Goal: Information Seeking & Learning: Learn about a topic

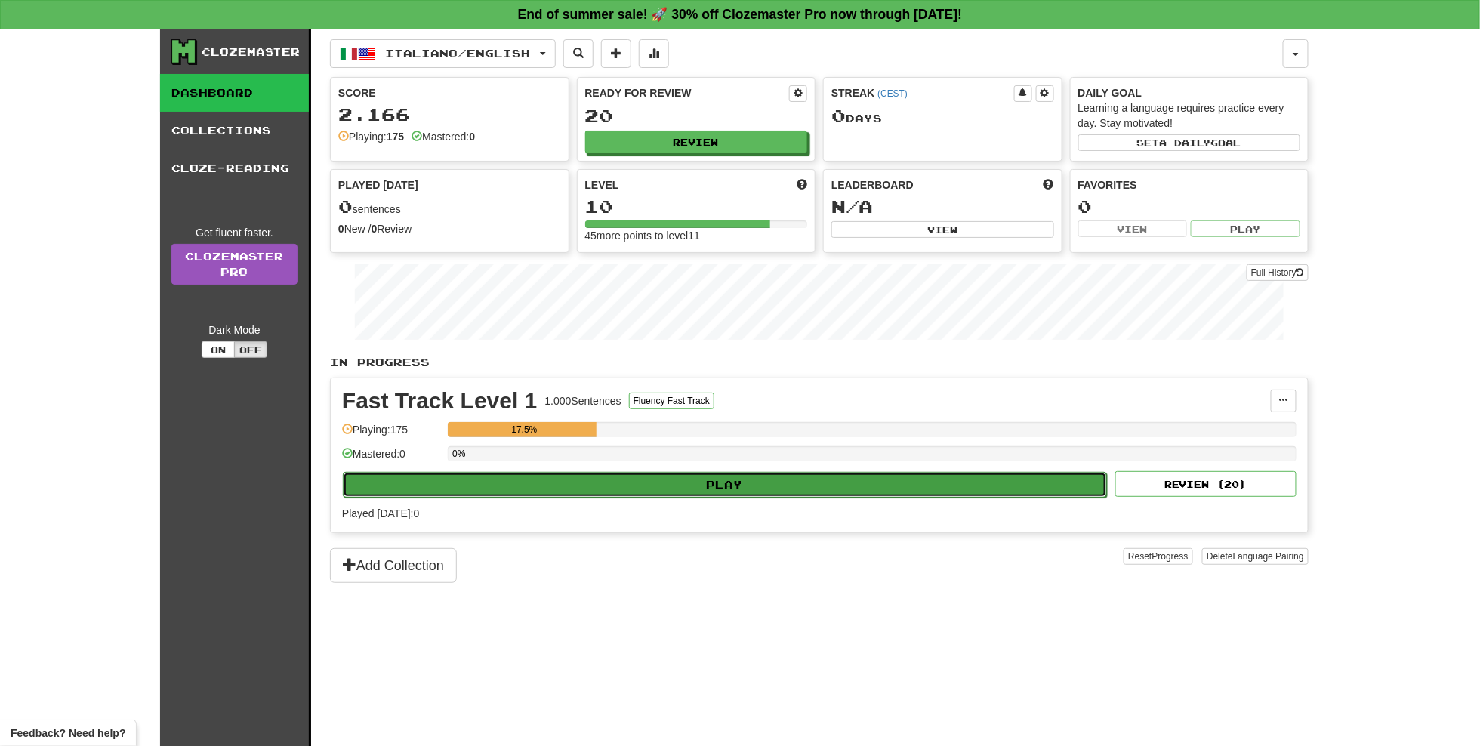
click at [554, 477] on button "Play" at bounding box center [725, 485] width 764 height 26
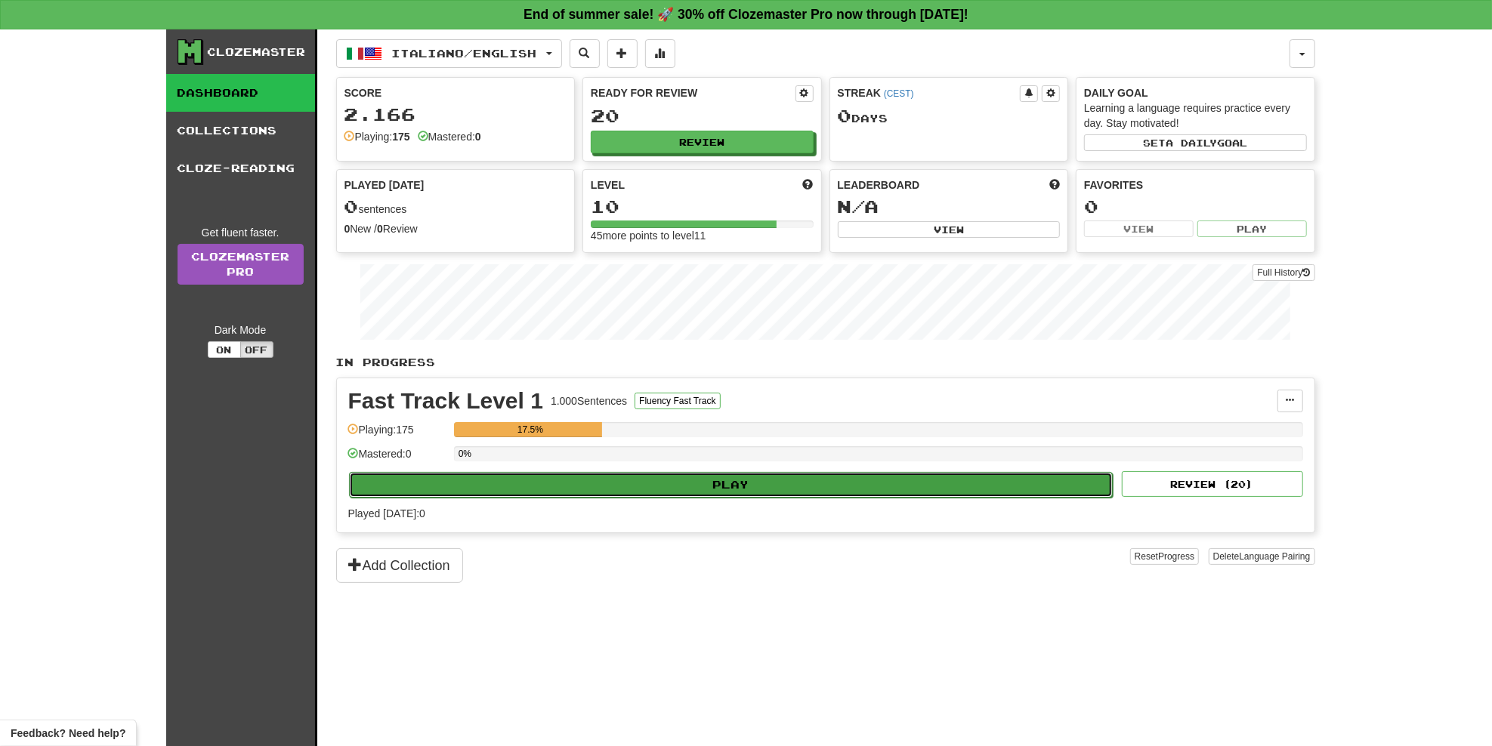
select select "**"
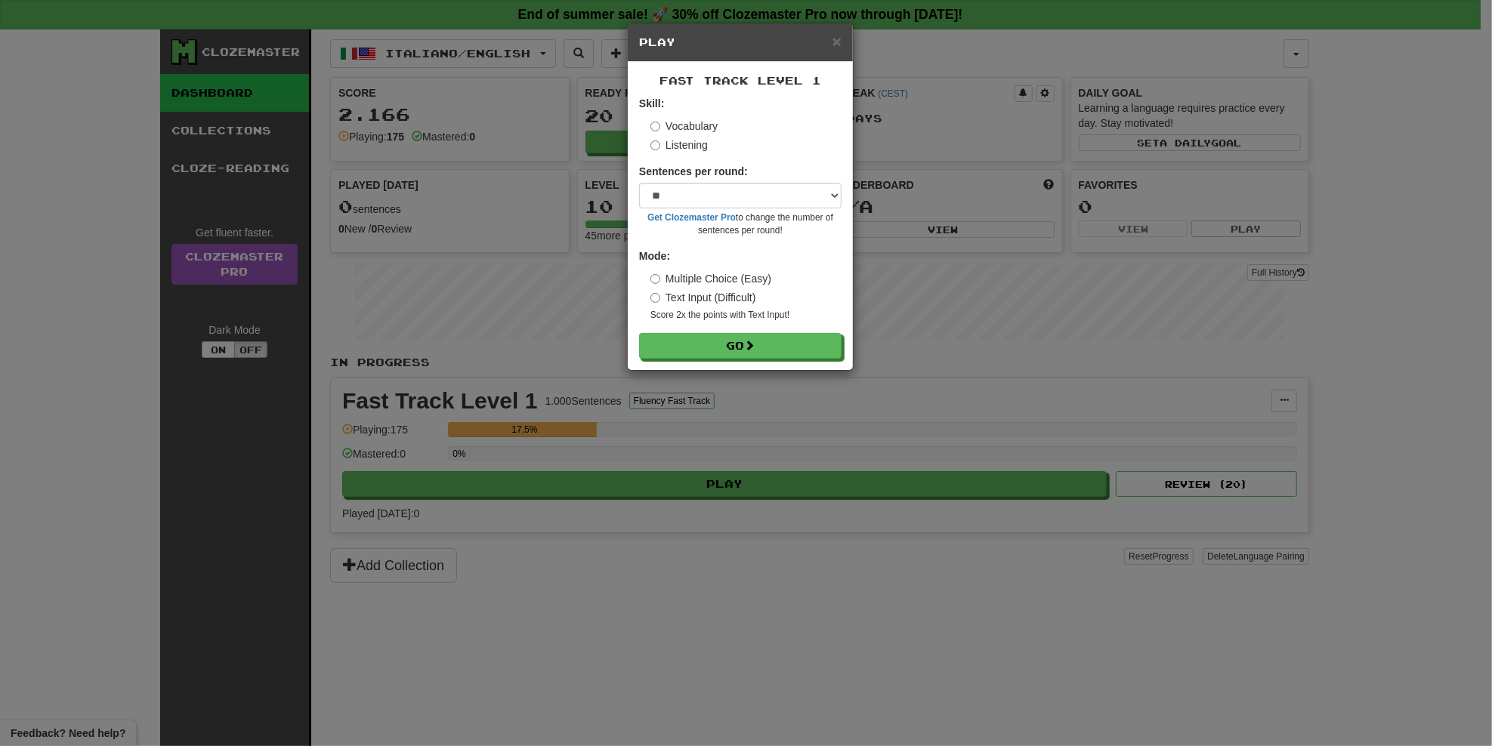
click at [842, 39] on div "× Play" at bounding box center [740, 42] width 225 height 39
click at [832, 40] on h5 "Play" at bounding box center [740, 42] width 202 height 15
click at [837, 41] on span "×" at bounding box center [836, 40] width 9 height 17
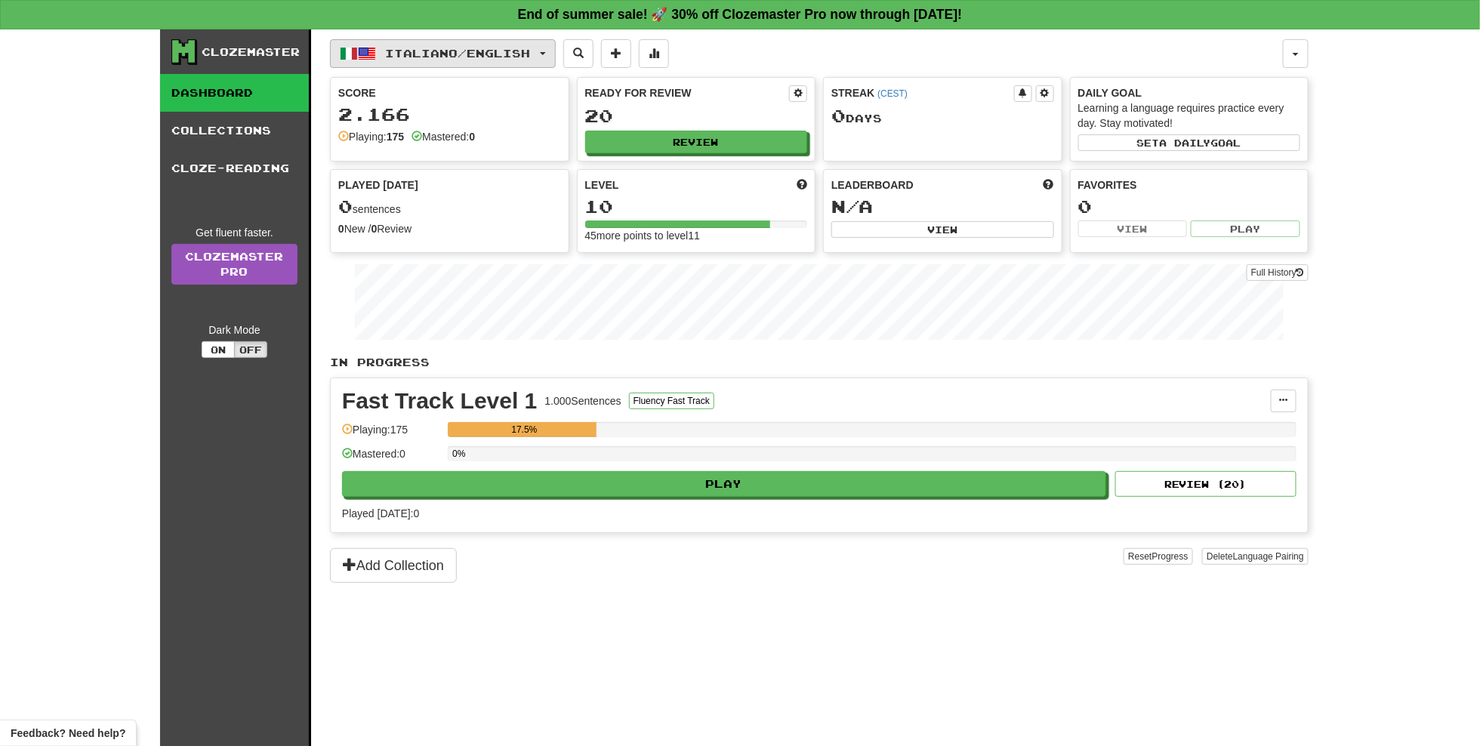
click at [437, 57] on span "Italiano / English" at bounding box center [458, 53] width 145 height 13
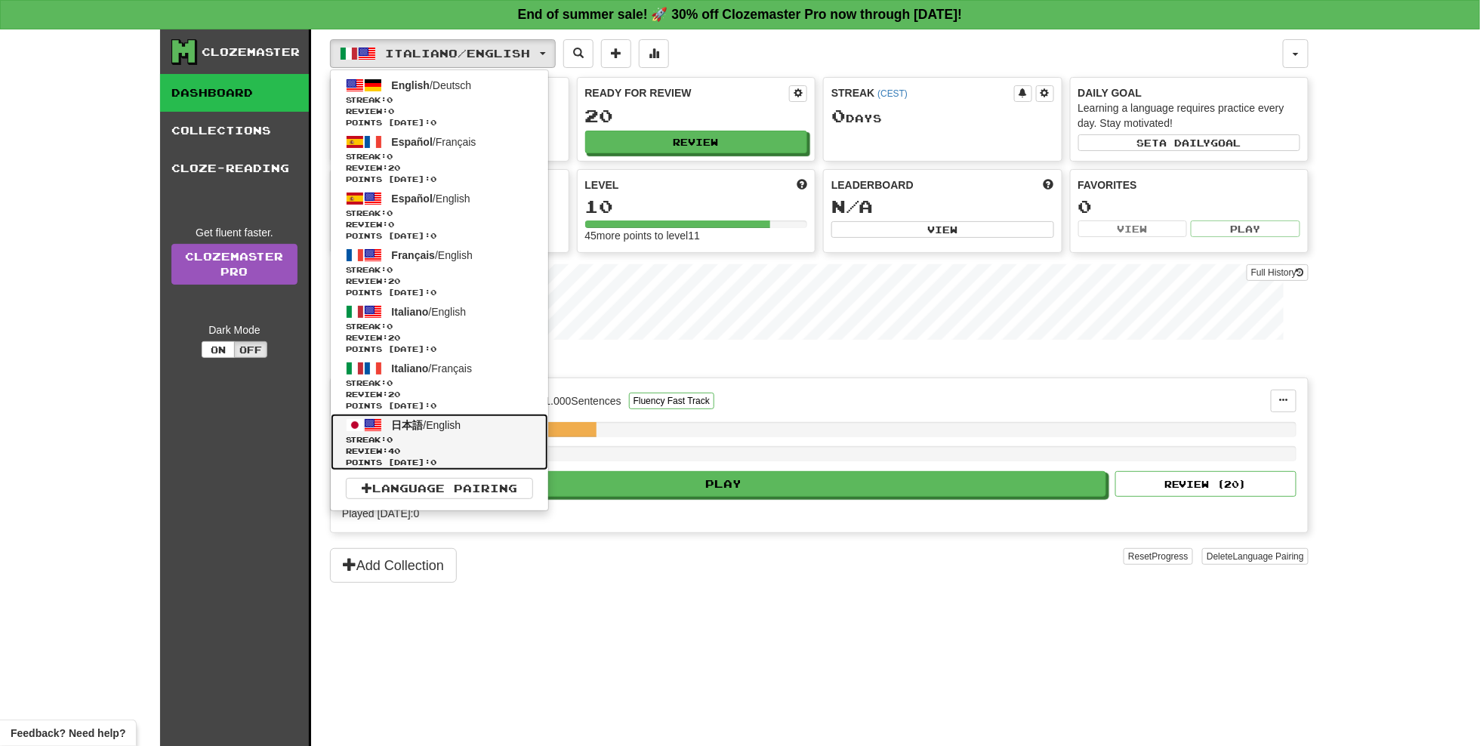
click at [415, 446] on span "Review: 40" at bounding box center [439, 451] width 187 height 11
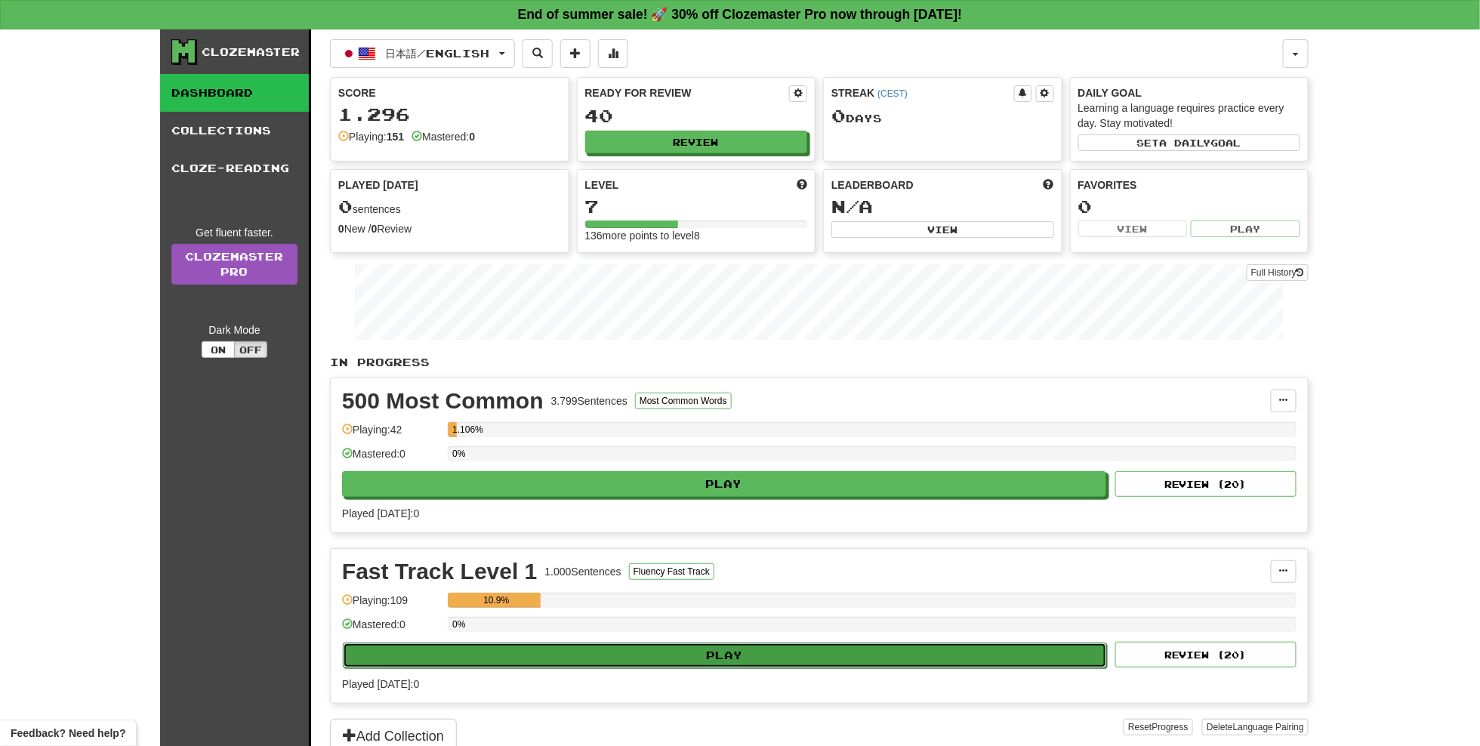
click at [659, 648] on button "Play" at bounding box center [725, 656] width 764 height 26
select select "**"
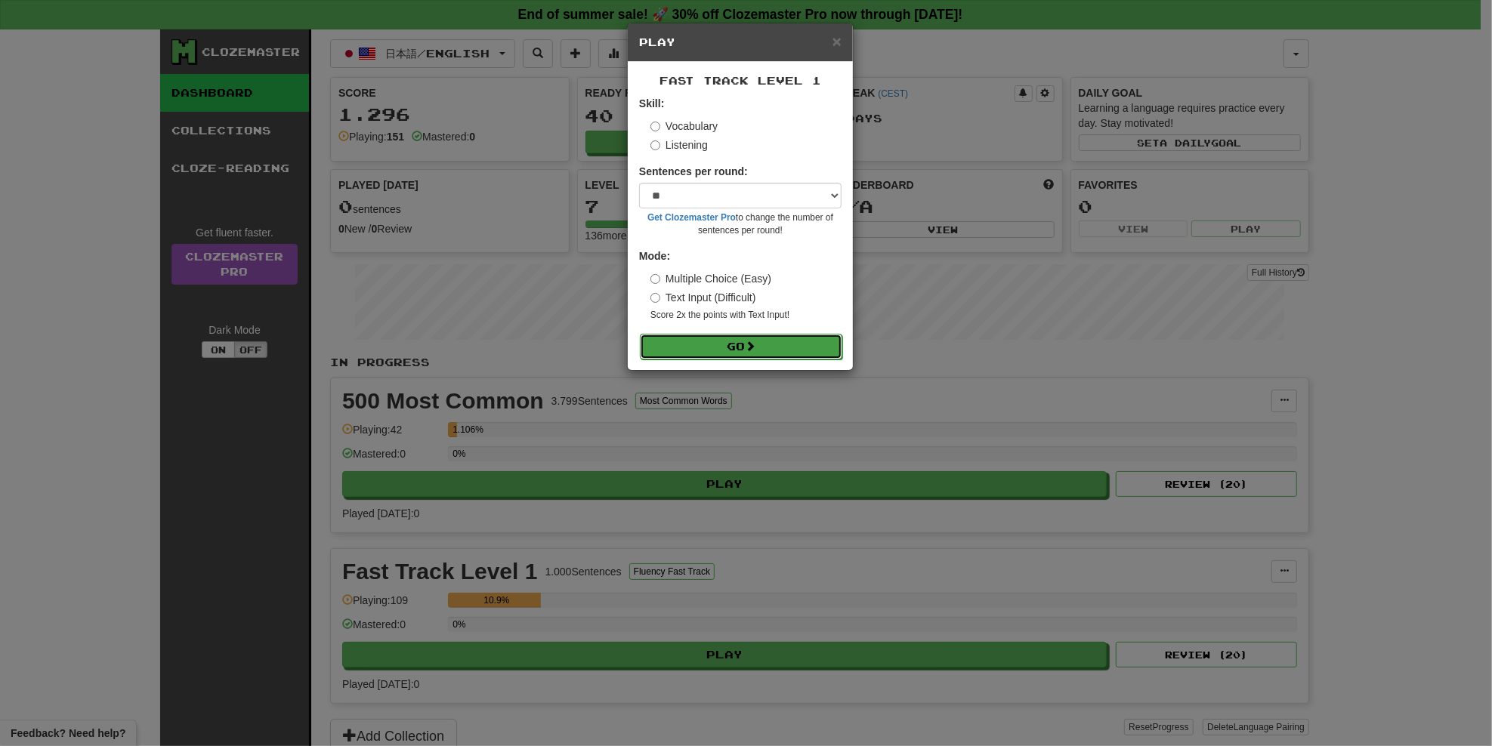
click at [745, 344] on button "Go" at bounding box center [741, 347] width 202 height 26
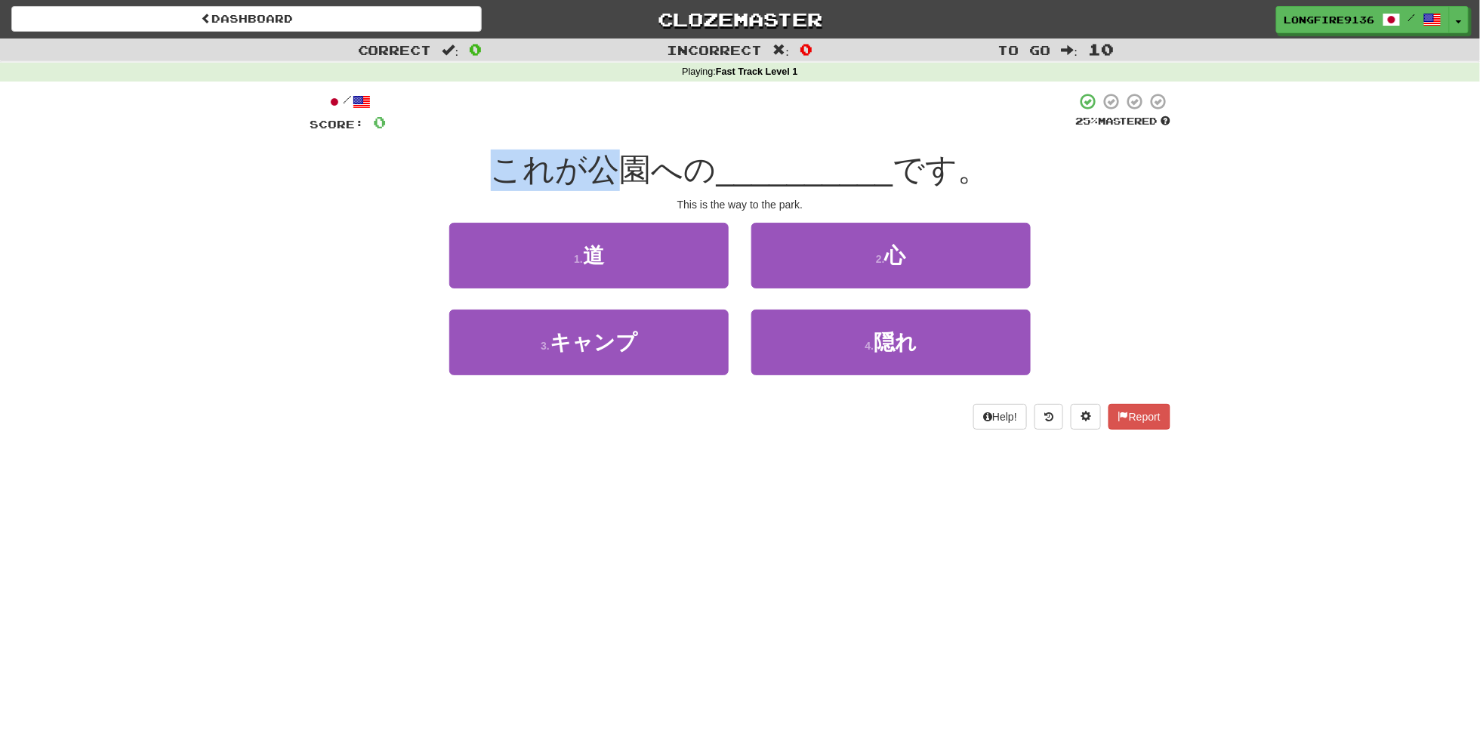
drag, startPoint x: 495, startPoint y: 168, endPoint x: 621, endPoint y: 171, distance: 125.4
click at [621, 171] on span "これが公園への" at bounding box center [604, 169] width 226 height 35
click at [440, 170] on div "これが公園への __________ です。" at bounding box center [740, 171] width 861 height 42
drag, startPoint x: 654, startPoint y: 174, endPoint x: 571, endPoint y: 171, distance: 83.1
click at [571, 171] on span "これが公園への" at bounding box center [604, 169] width 226 height 35
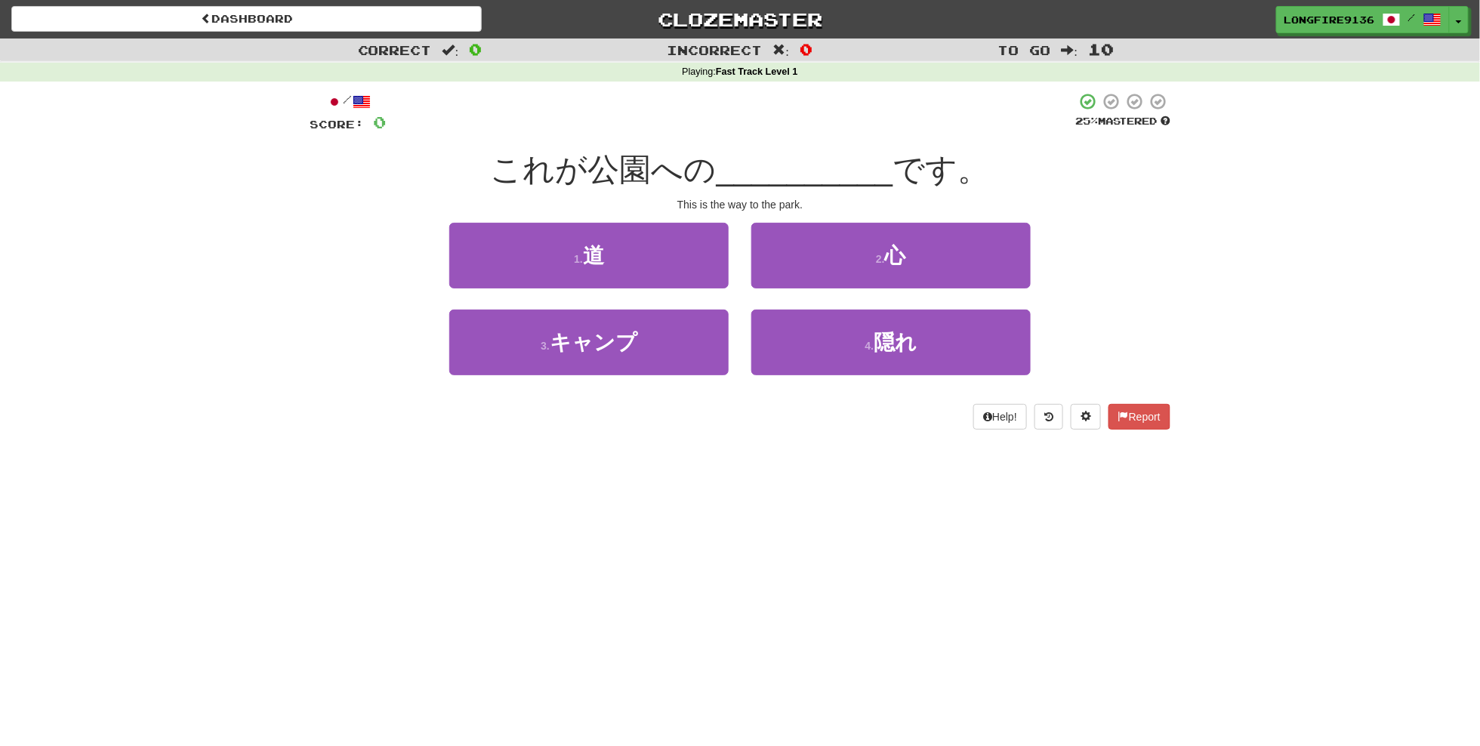
click at [507, 168] on span "これが公園への" at bounding box center [604, 169] width 226 height 35
drag, startPoint x: 499, startPoint y: 165, endPoint x: 713, endPoint y: 174, distance: 213.9
click at [713, 174] on div "これが公園への __________ です。" at bounding box center [740, 171] width 861 height 42
click at [662, 181] on span "これが公園への" at bounding box center [604, 169] width 226 height 35
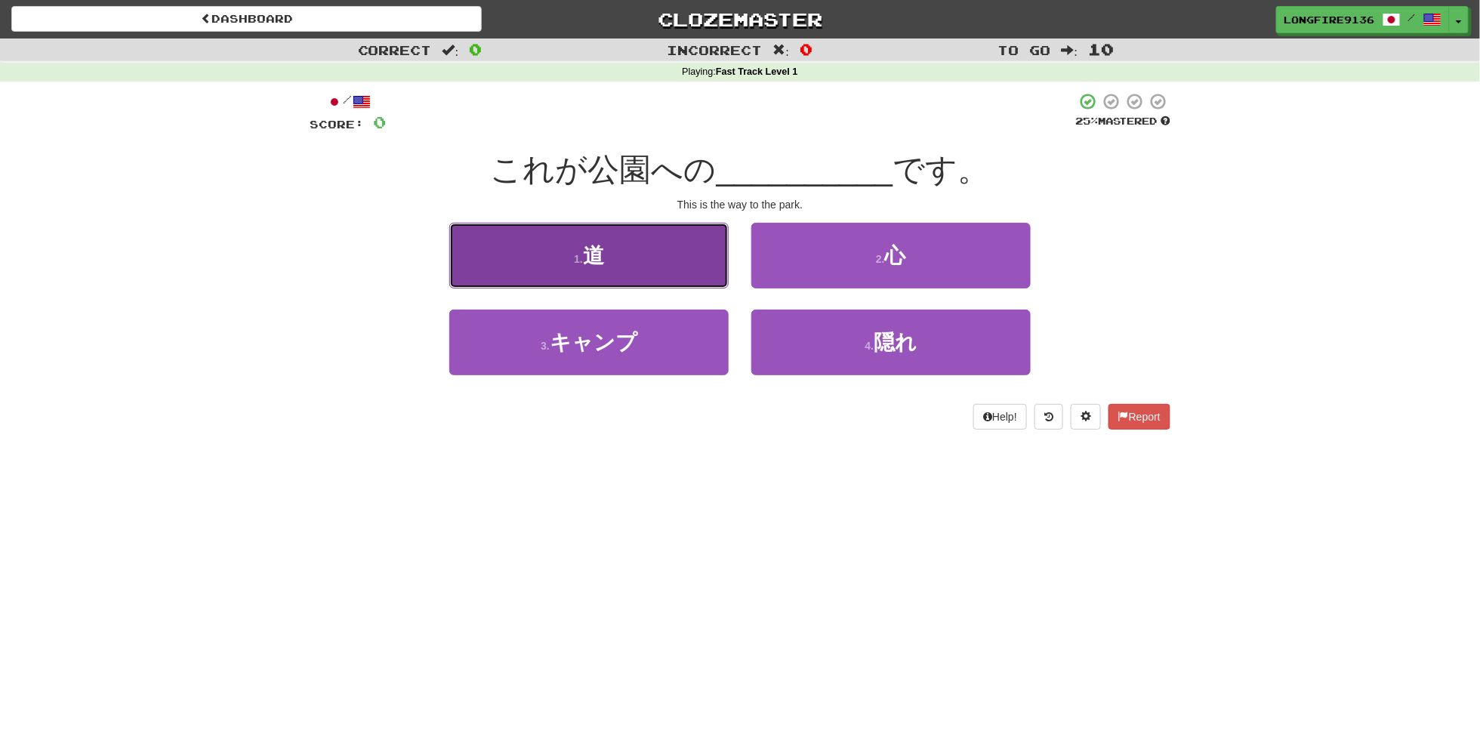
click at [674, 264] on button "1 . 道" at bounding box center [588, 256] width 279 height 66
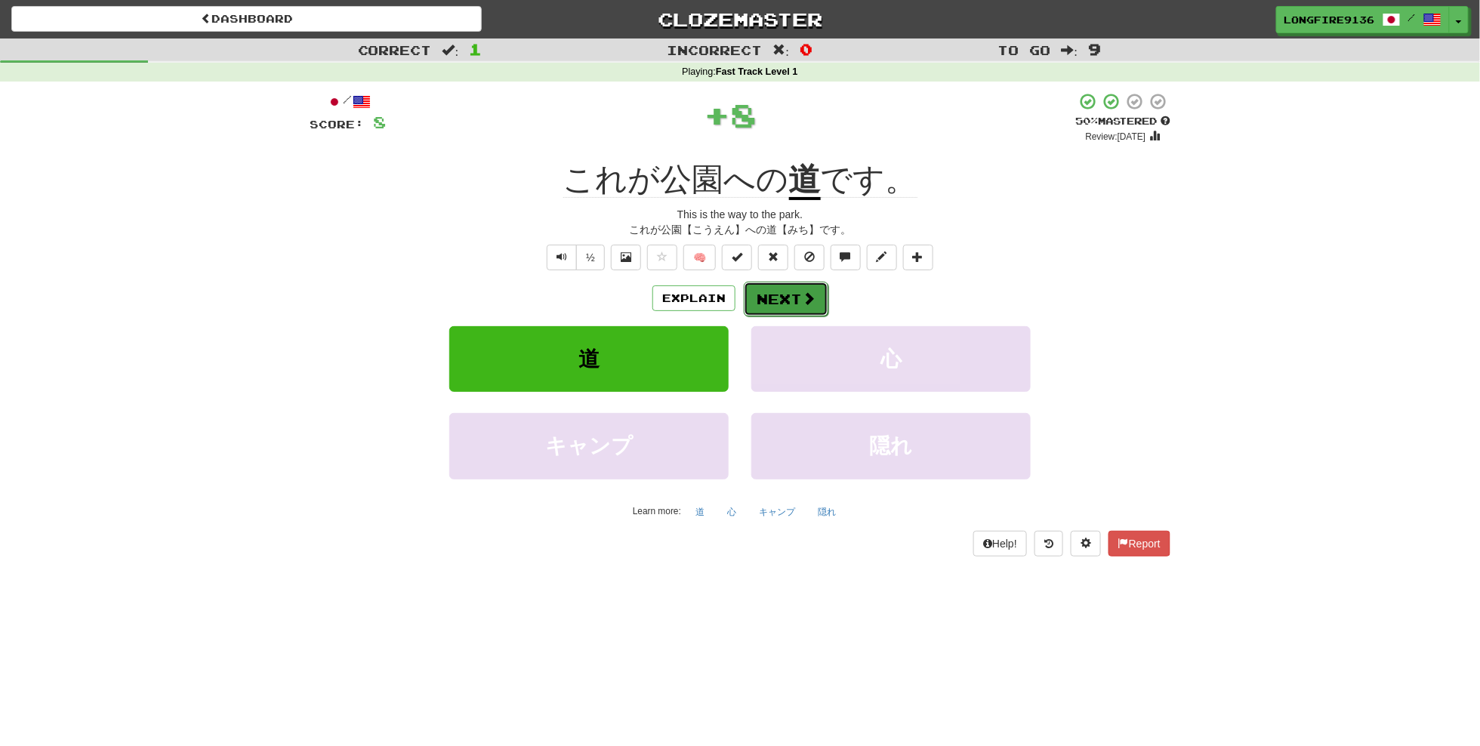
click at [804, 299] on span at bounding box center [809, 299] width 14 height 14
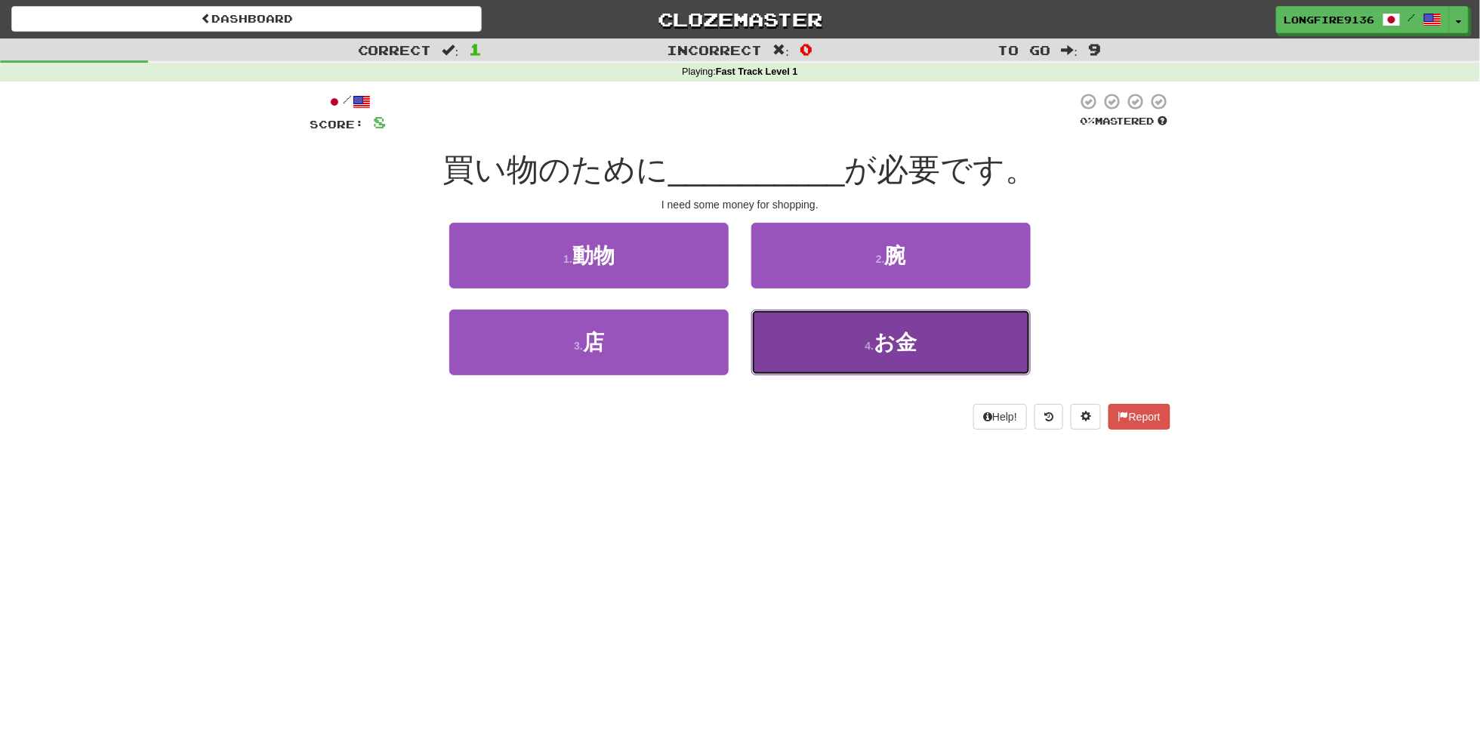
click at [862, 344] on button "4 . お金" at bounding box center [890, 343] width 279 height 66
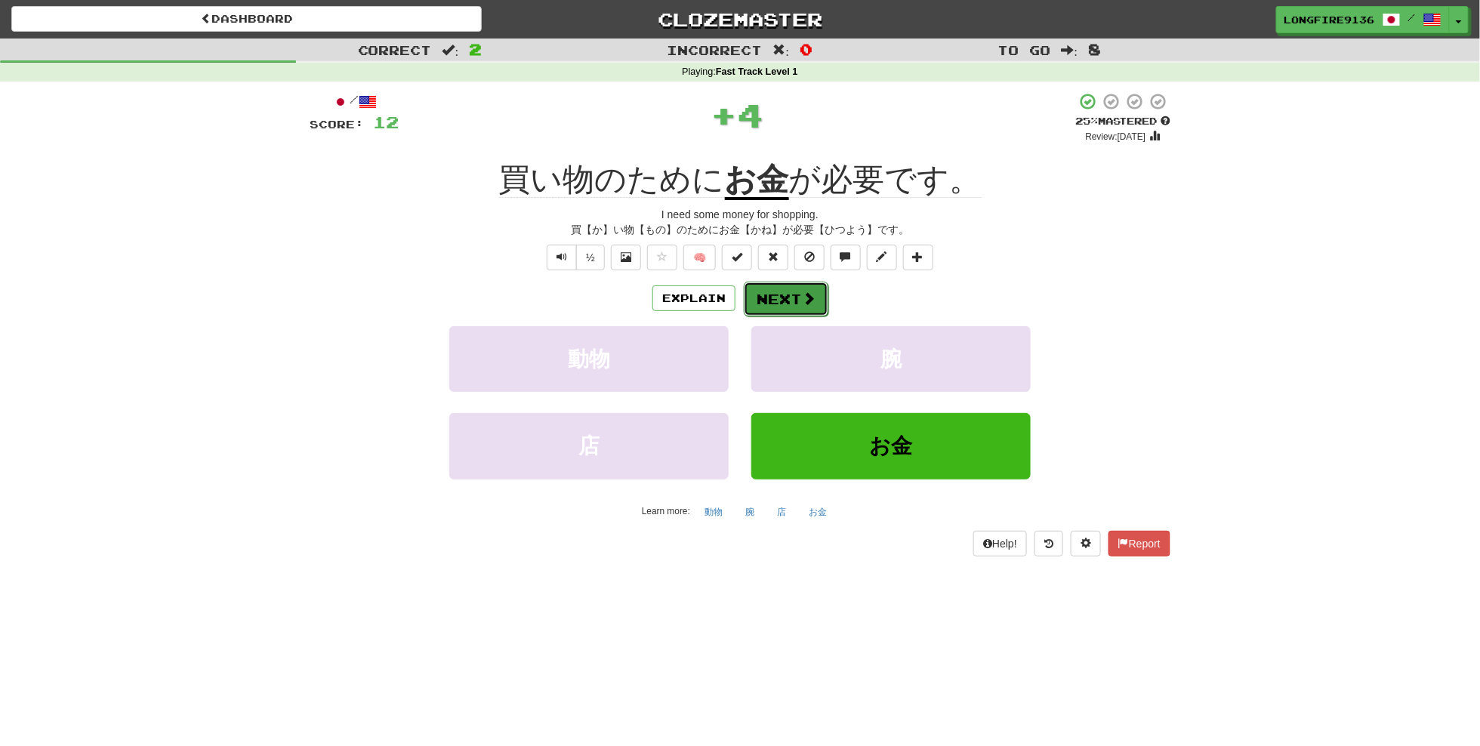
click at [789, 298] on button "Next" at bounding box center [786, 299] width 85 height 35
